Goal: Task Accomplishment & Management: Use online tool/utility

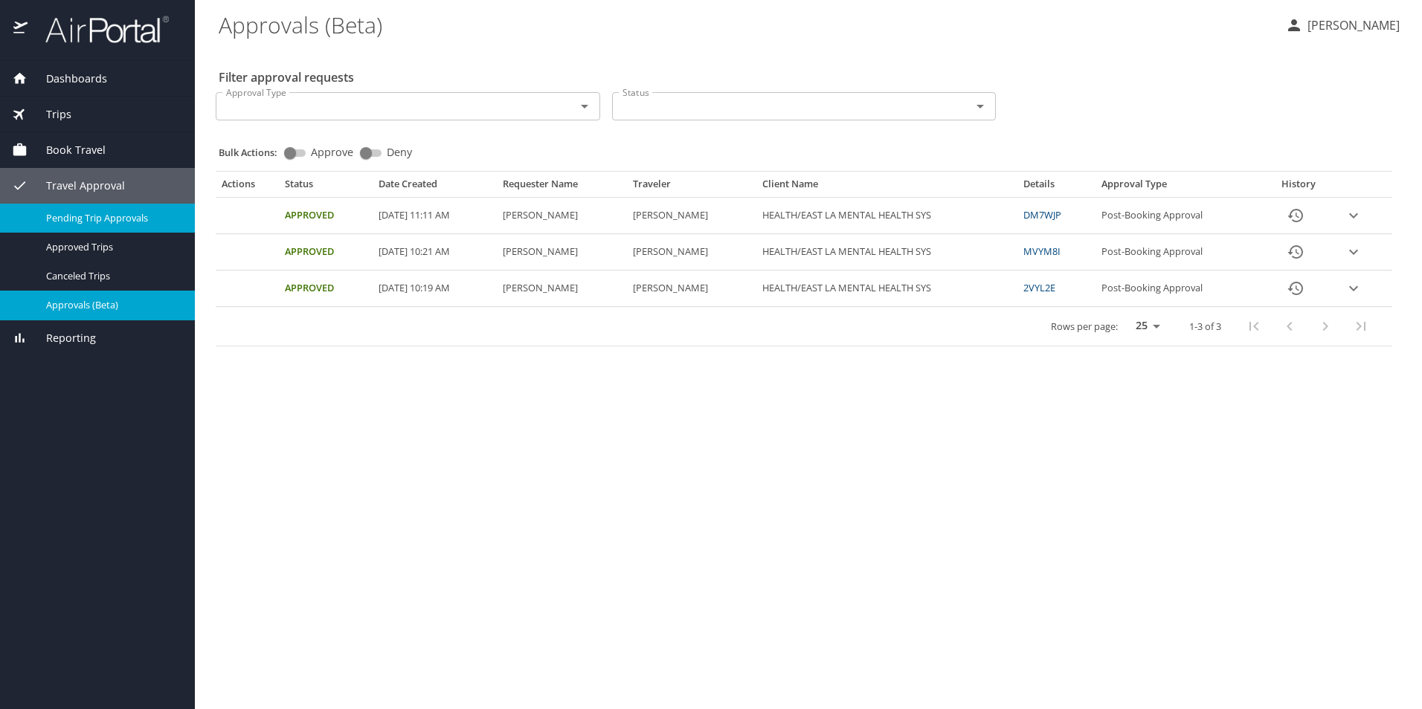
click at [69, 220] on span "Pending Trip Approvals" at bounding box center [111, 218] width 131 height 14
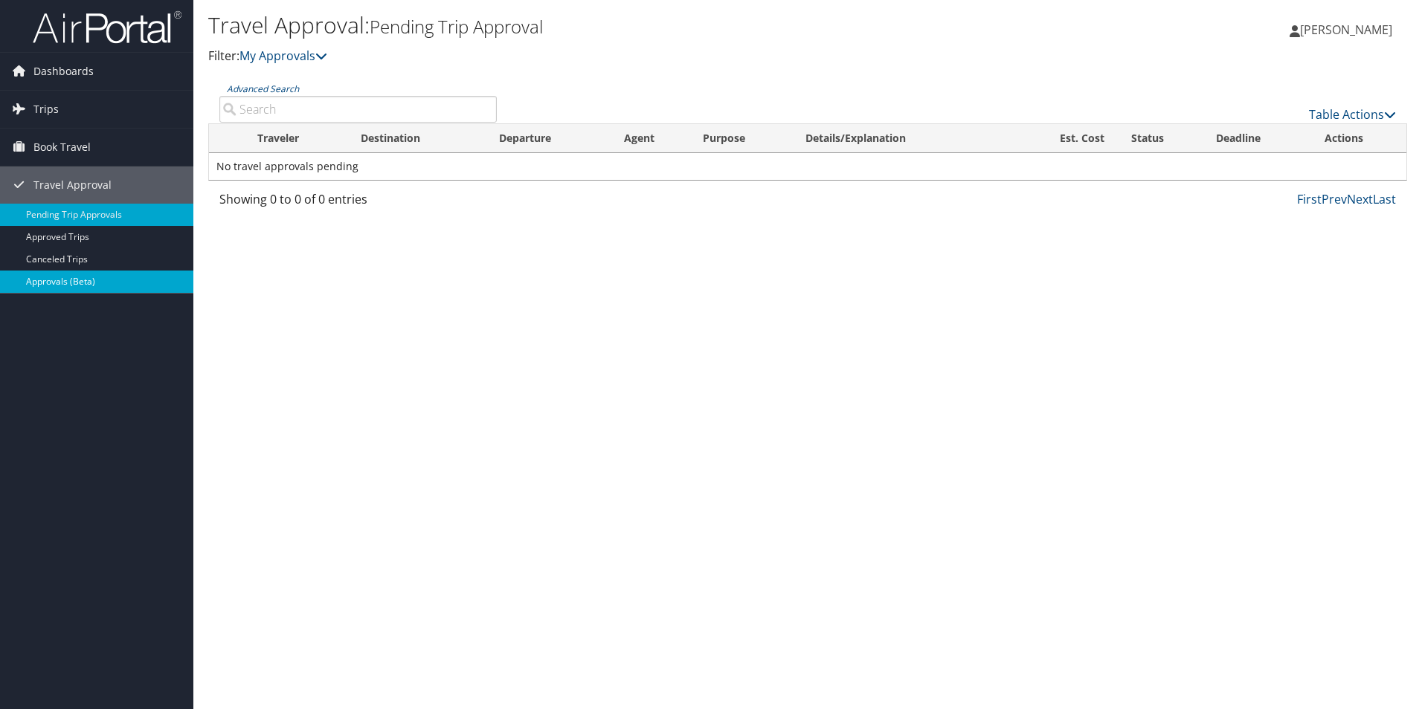
click at [52, 280] on link "Approvals (Beta)" at bounding box center [96, 282] width 193 height 22
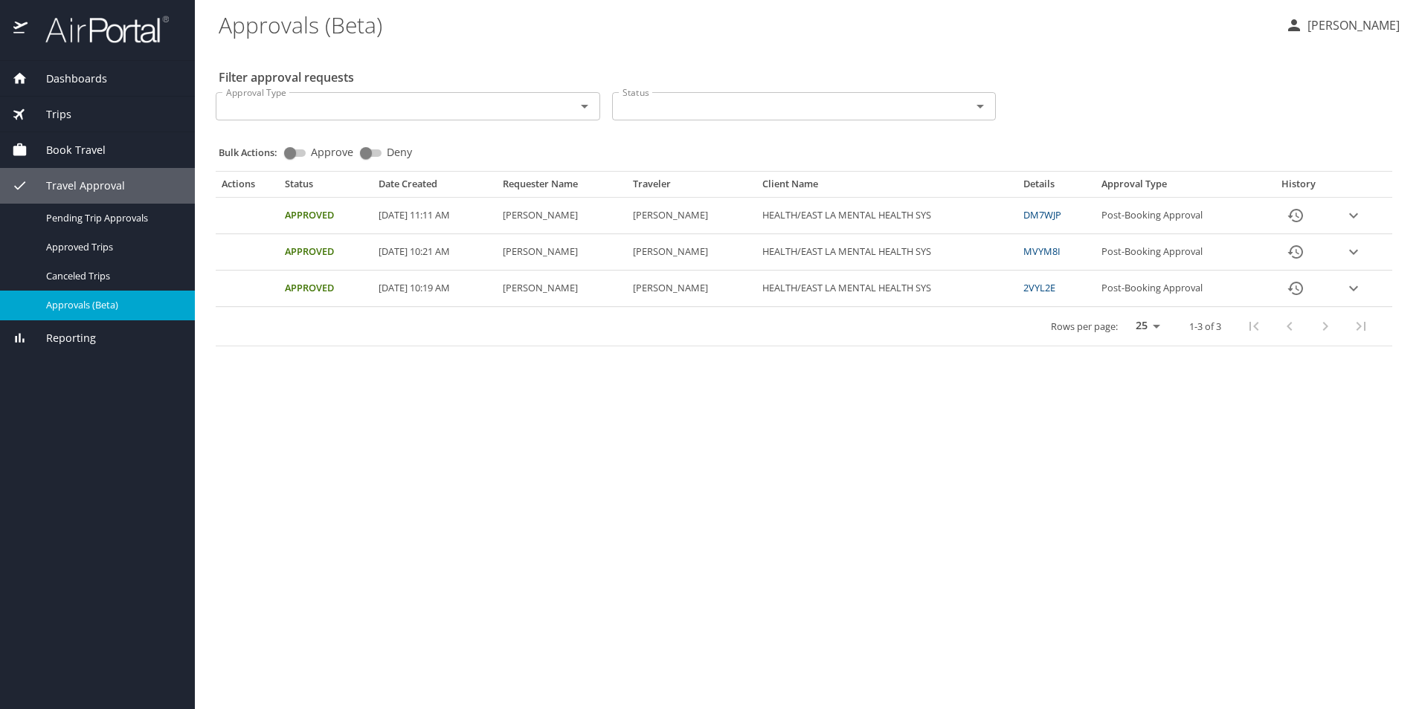
click at [68, 144] on span "Book Travel" at bounding box center [67, 150] width 78 height 16
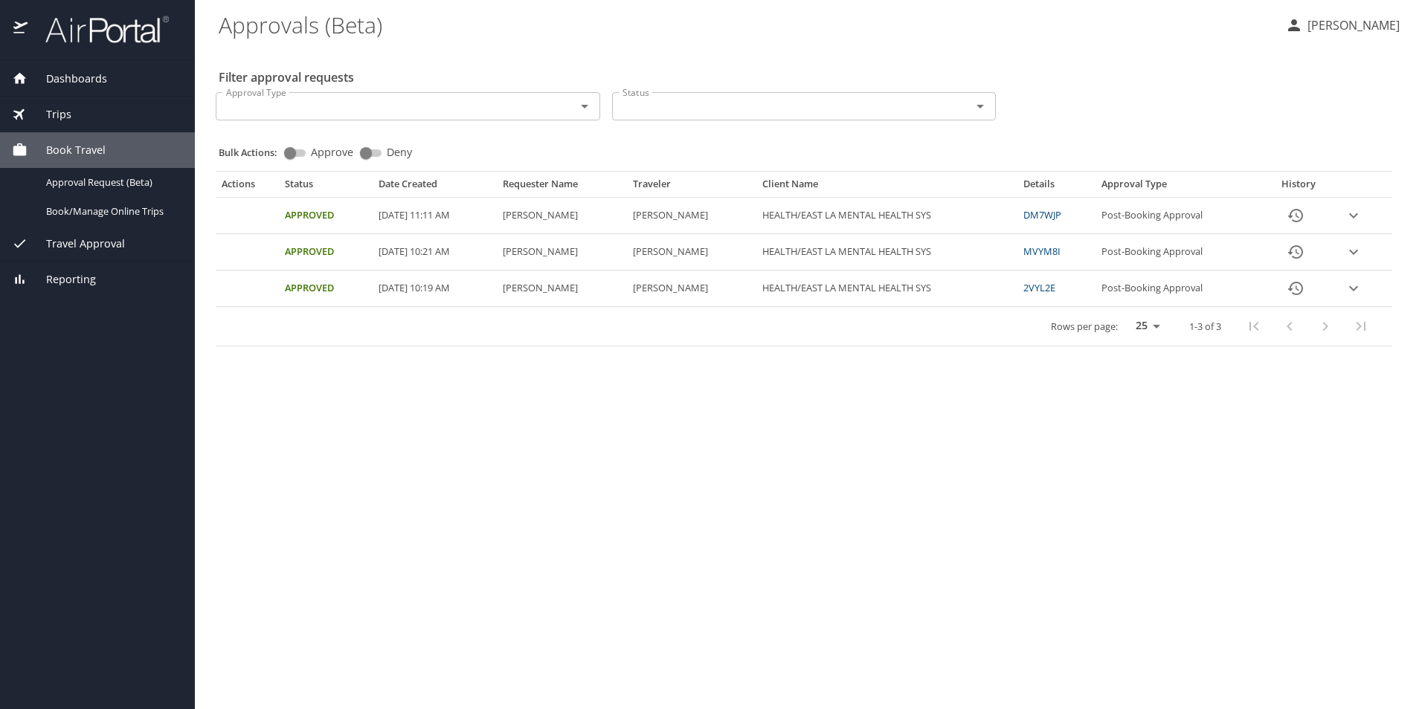
click at [80, 143] on span "Book Travel" at bounding box center [67, 150] width 78 height 16
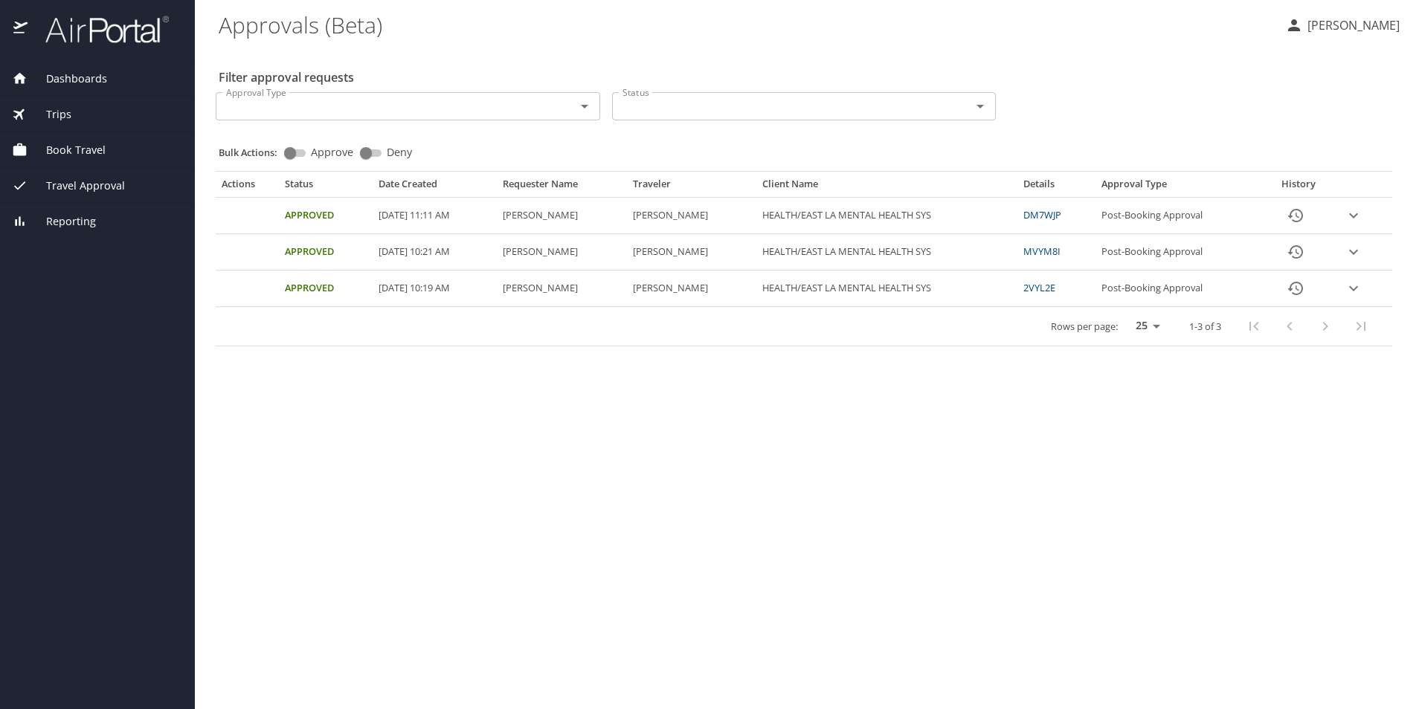
click at [46, 146] on span "Book Travel" at bounding box center [67, 150] width 78 height 16
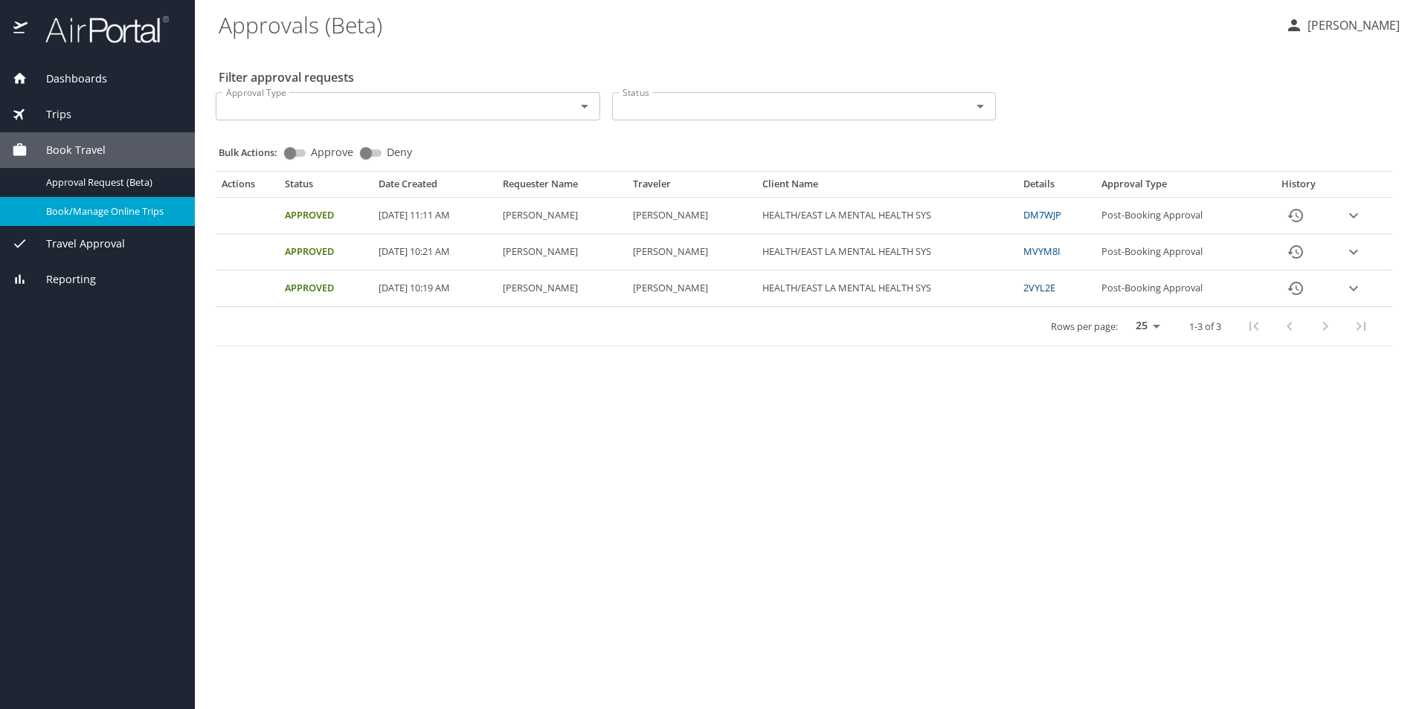
click at [73, 215] on span "Book/Manage Online Trips" at bounding box center [111, 212] width 131 height 14
